Goal: Information Seeking & Learning: Learn about a topic

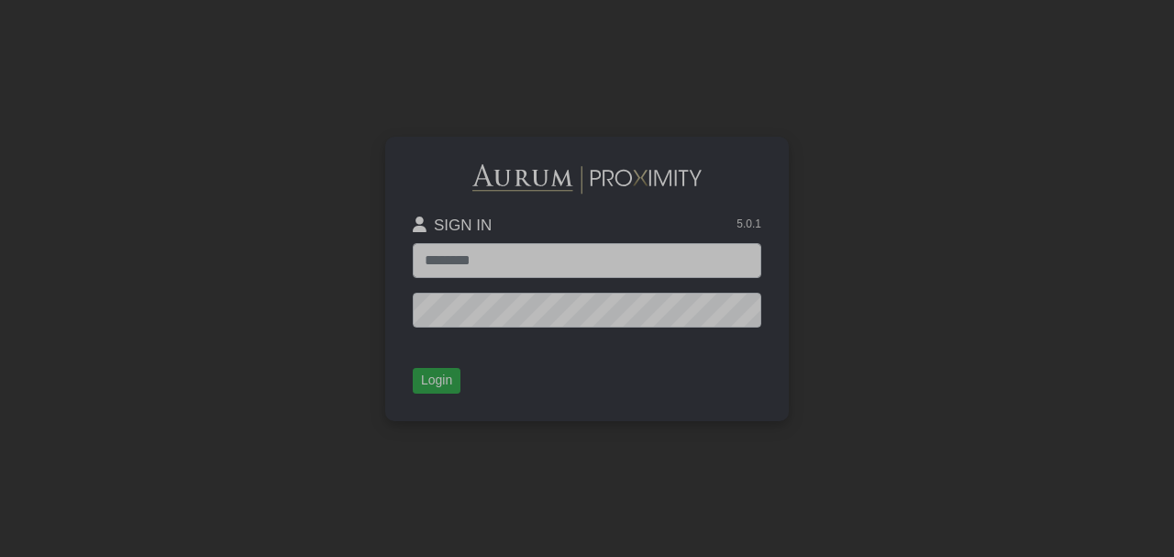
type input "**********"
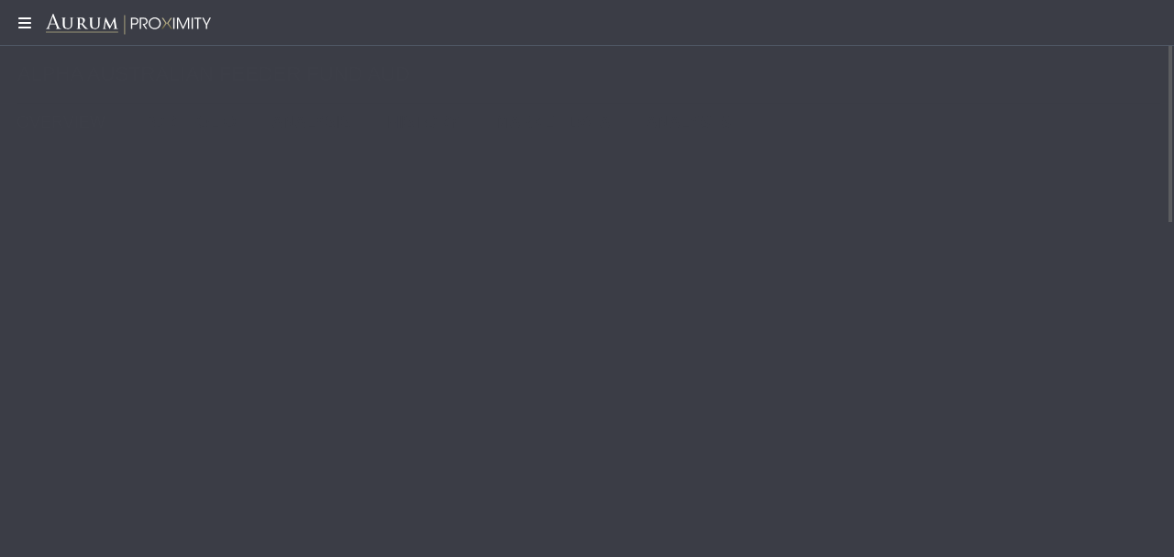
click at [30, 26] on icon at bounding box center [23, 23] width 46 height 15
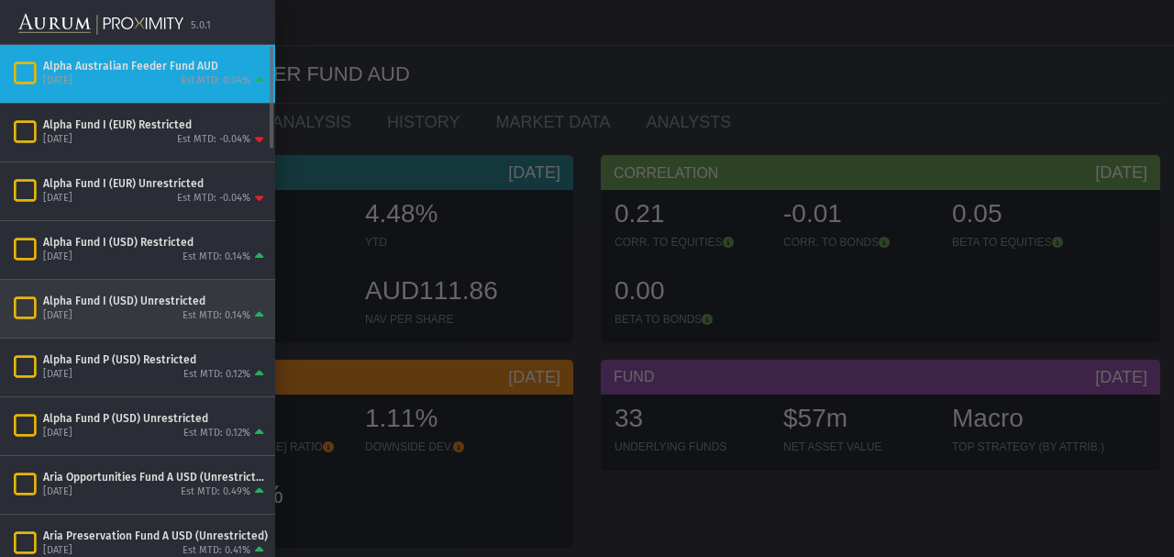
click at [94, 308] on div "[DATE] Est MTD: 0.14%" at bounding box center [155, 316] width 225 height 17
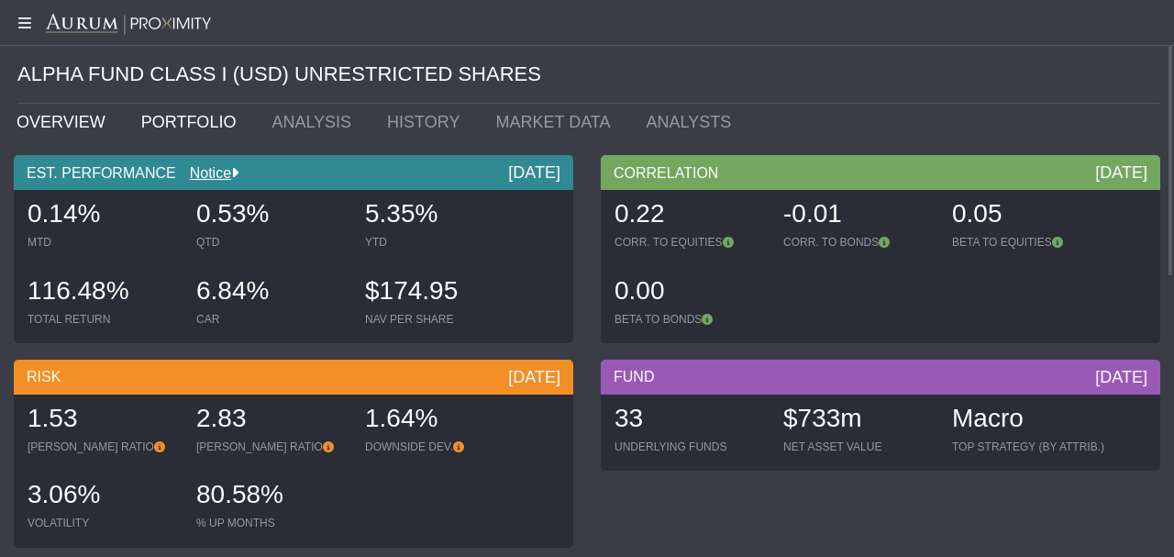
click at [185, 121] on link "PORTFOLIO" at bounding box center [192, 122] width 131 height 37
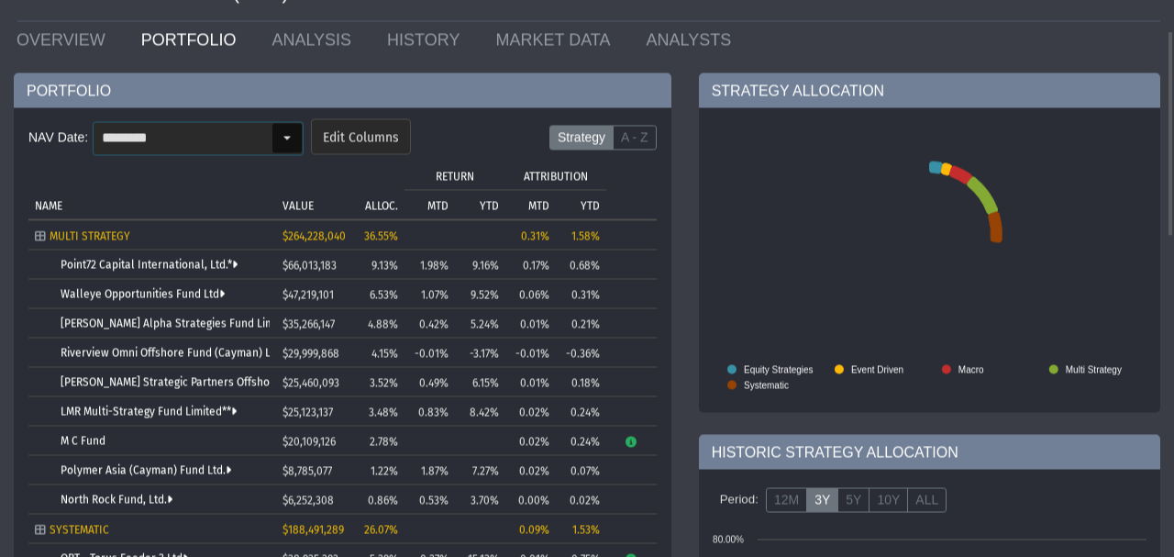
scroll to position [123, 0]
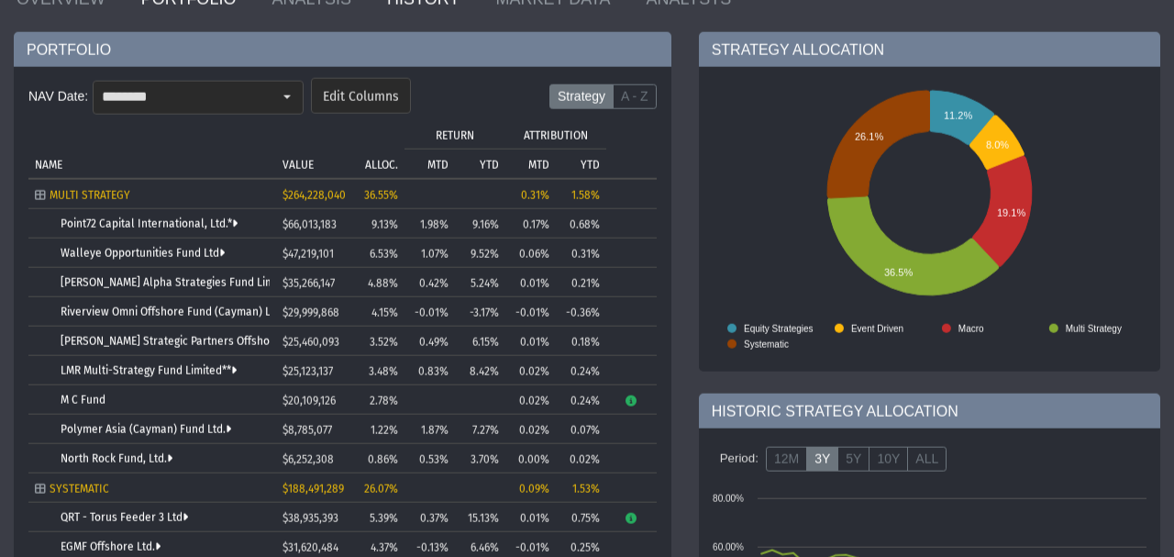
drag, startPoint x: 1133, startPoint y: 0, endPoint x: 383, endPoint y: 10, distance: 750.1
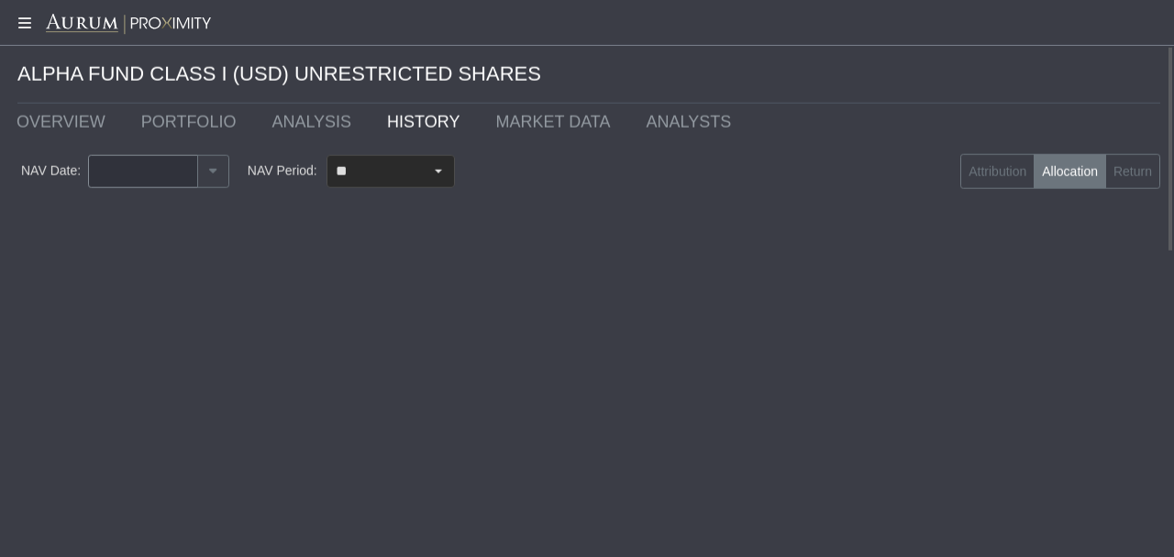
type input "********"
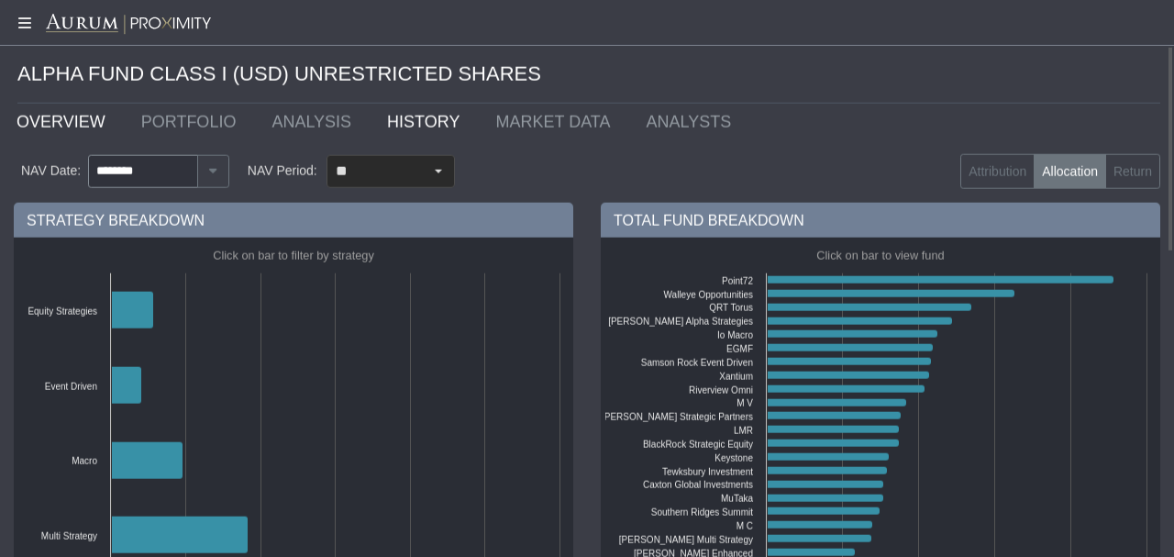
click at [76, 116] on link "OVERVIEW" at bounding box center [65, 122] width 125 height 37
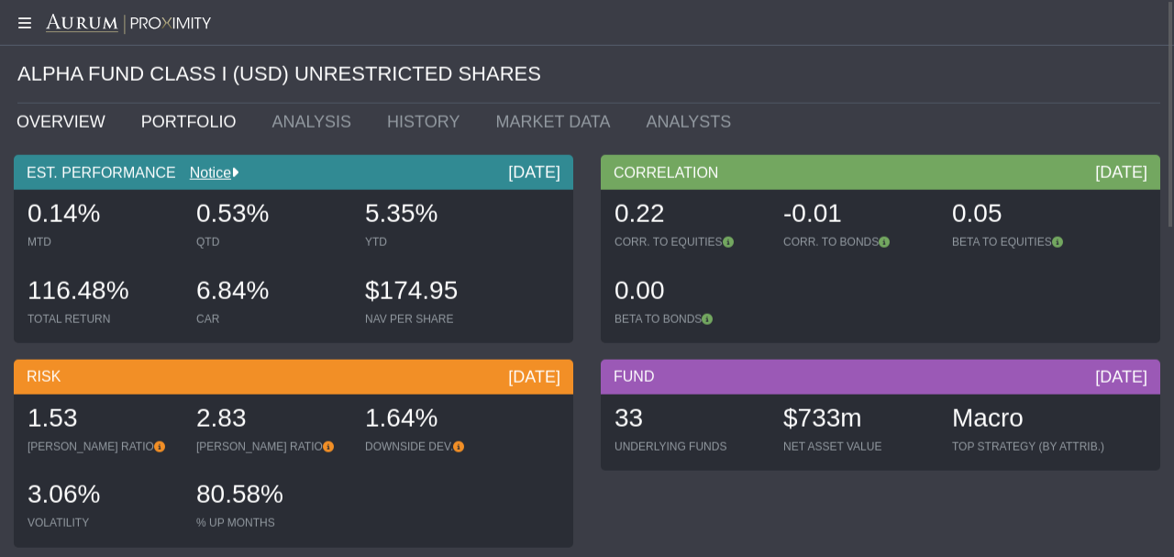
click at [154, 121] on link "PORTFOLIO" at bounding box center [192, 122] width 131 height 37
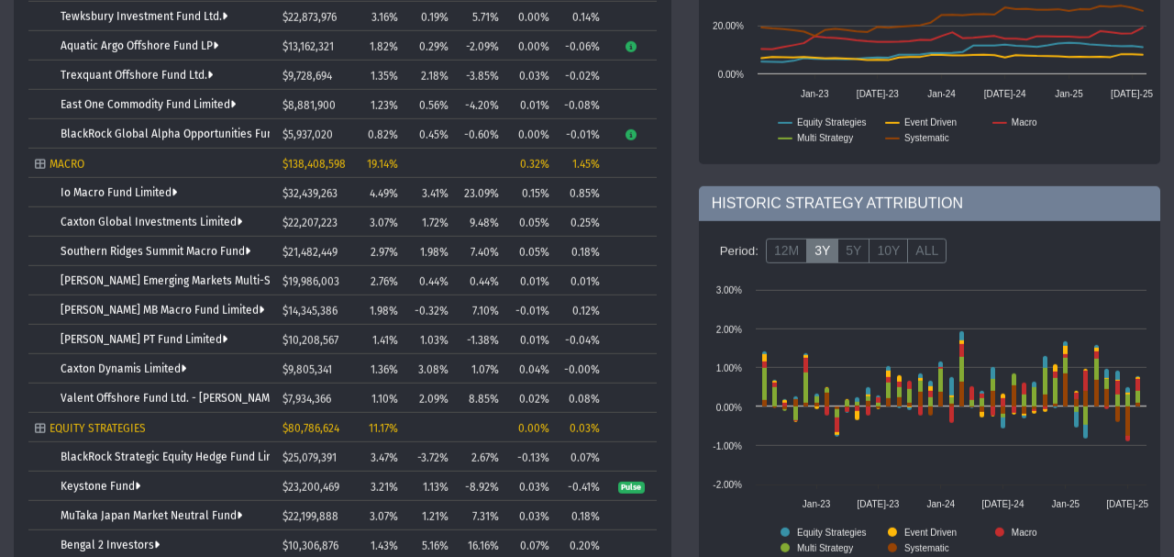
scroll to position [781, 0]
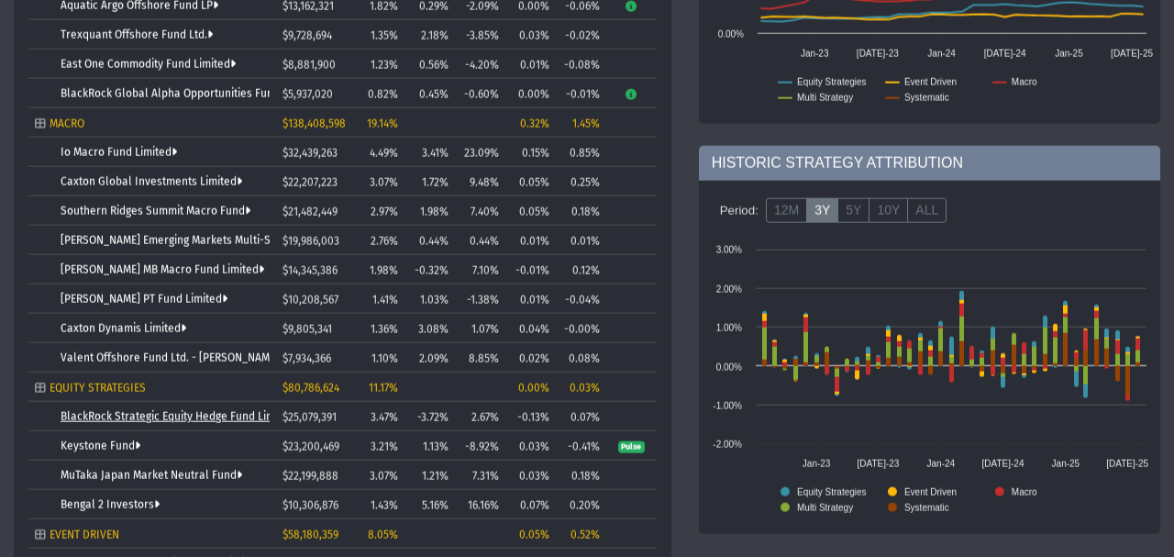
click at [132, 411] on link "BlackRock Strategic Equity Hedge Fund Limited" at bounding box center [180, 416] width 239 height 13
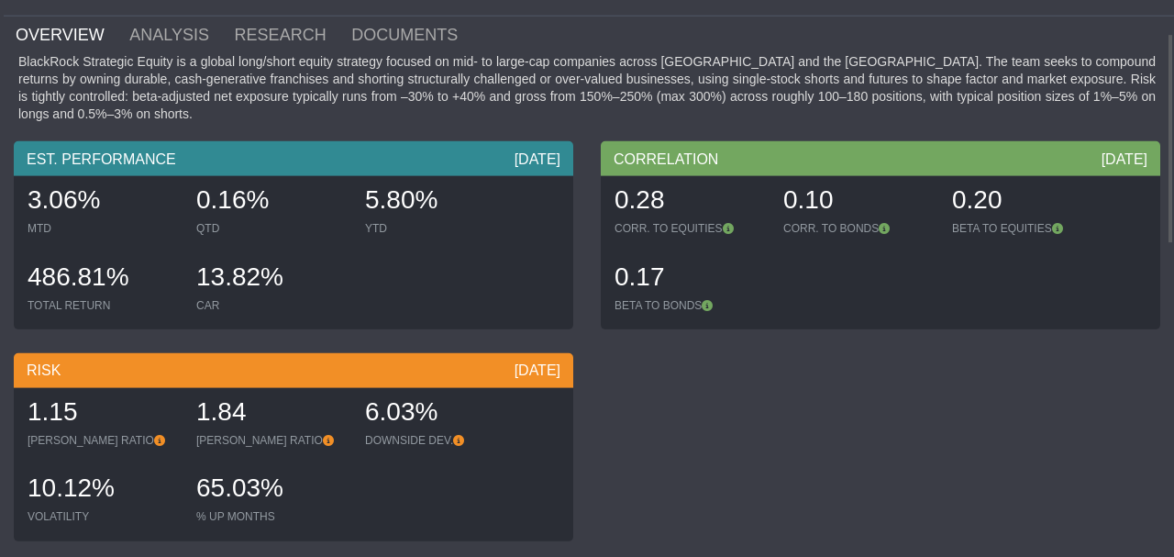
scroll to position [47, 0]
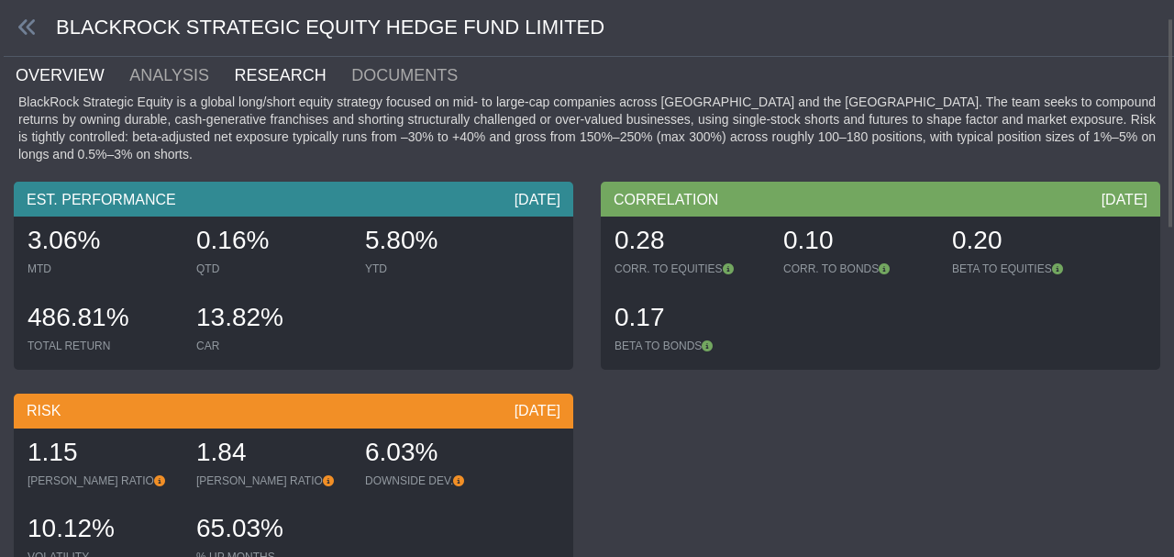
click at [273, 81] on link "RESEARCH" at bounding box center [291, 75] width 117 height 37
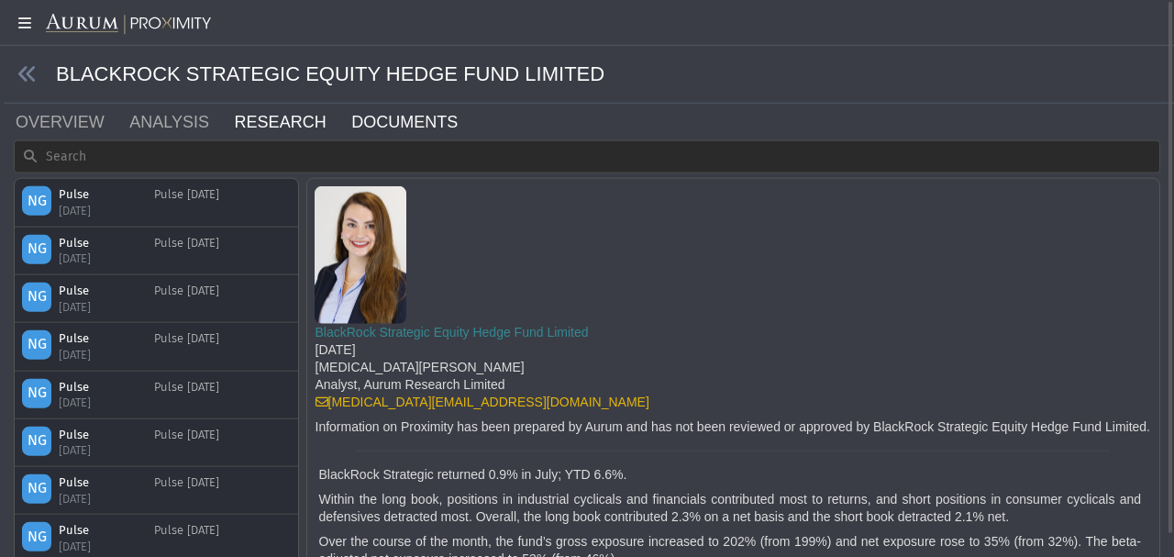
click at [349, 116] on link "DOCUMENTS" at bounding box center [415, 122] width 132 height 37
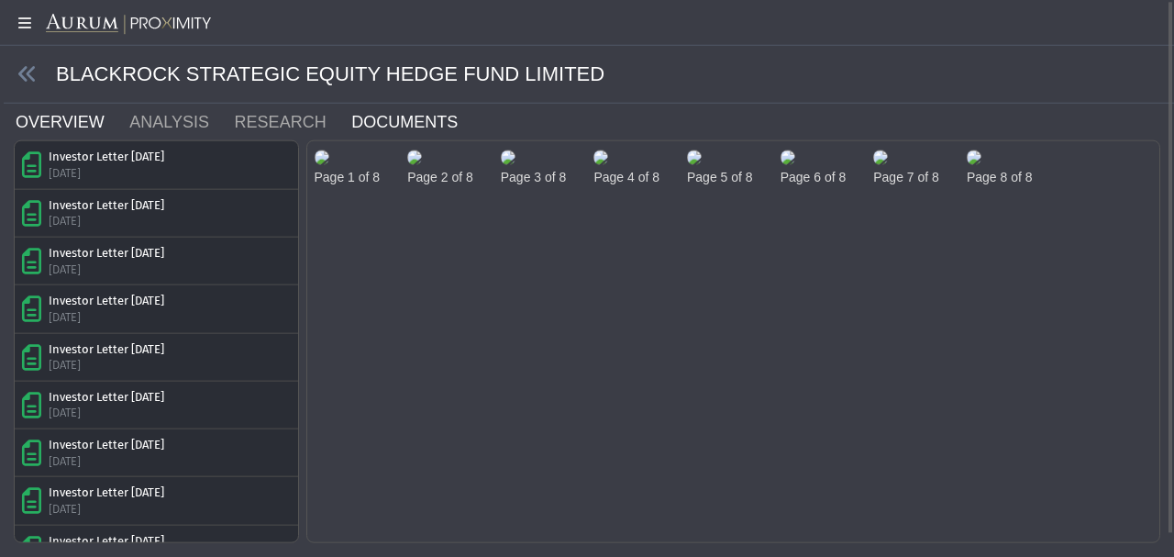
click at [35, 123] on link "OVERVIEW" at bounding box center [71, 122] width 114 height 37
